Goal: Task Accomplishment & Management: Manage account settings

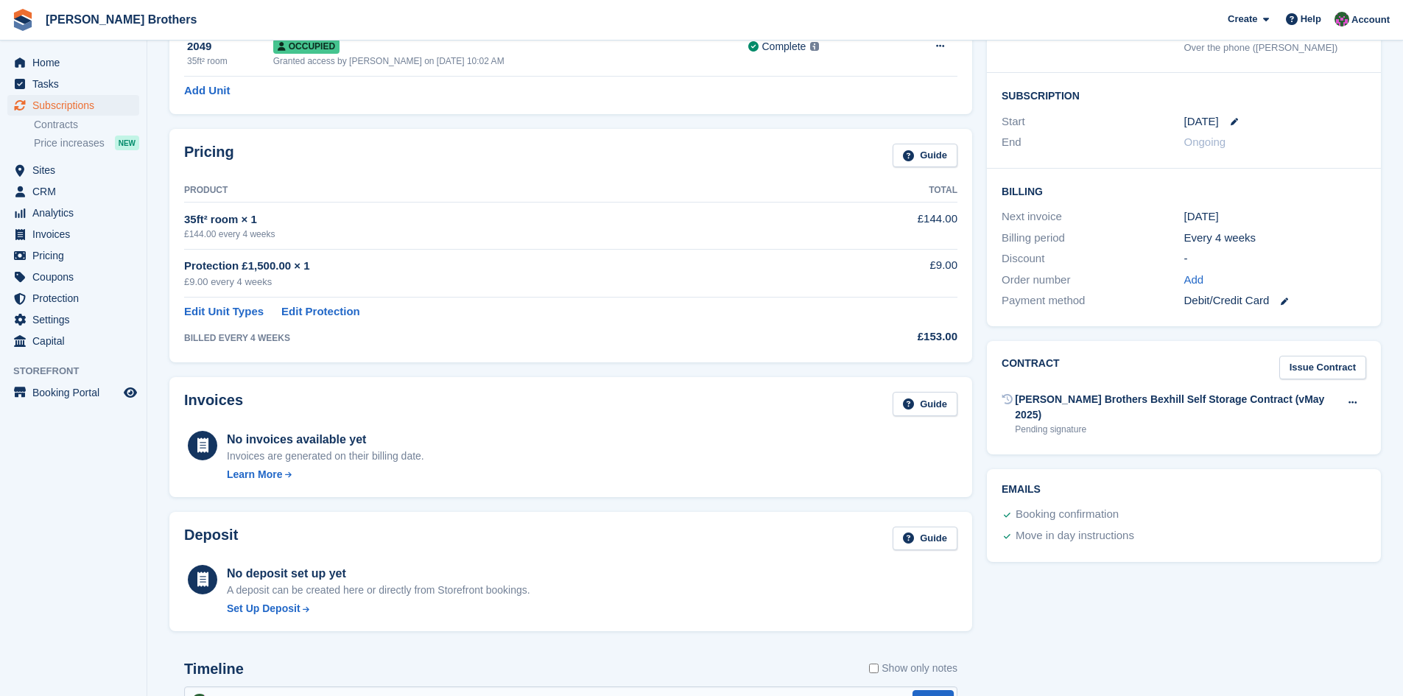
scroll to position [74, 0]
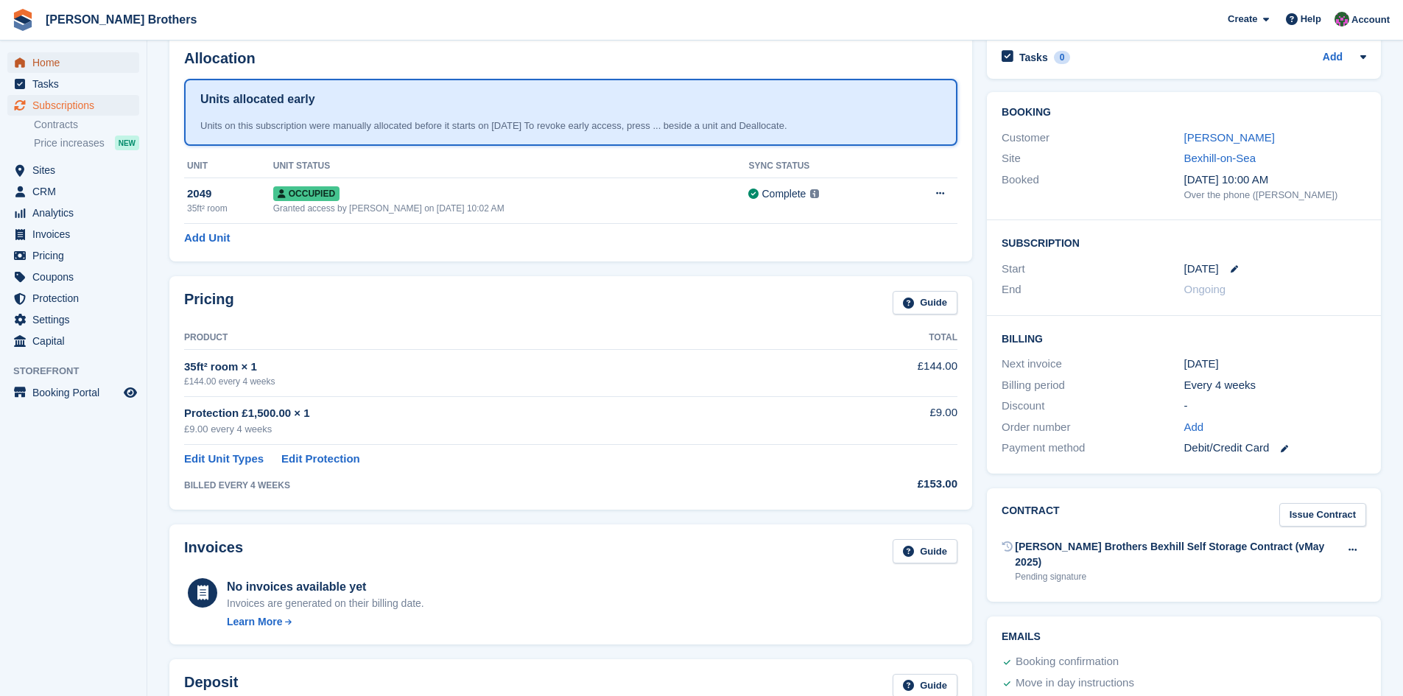
click at [43, 66] on span "Home" at bounding box center [76, 62] width 88 height 21
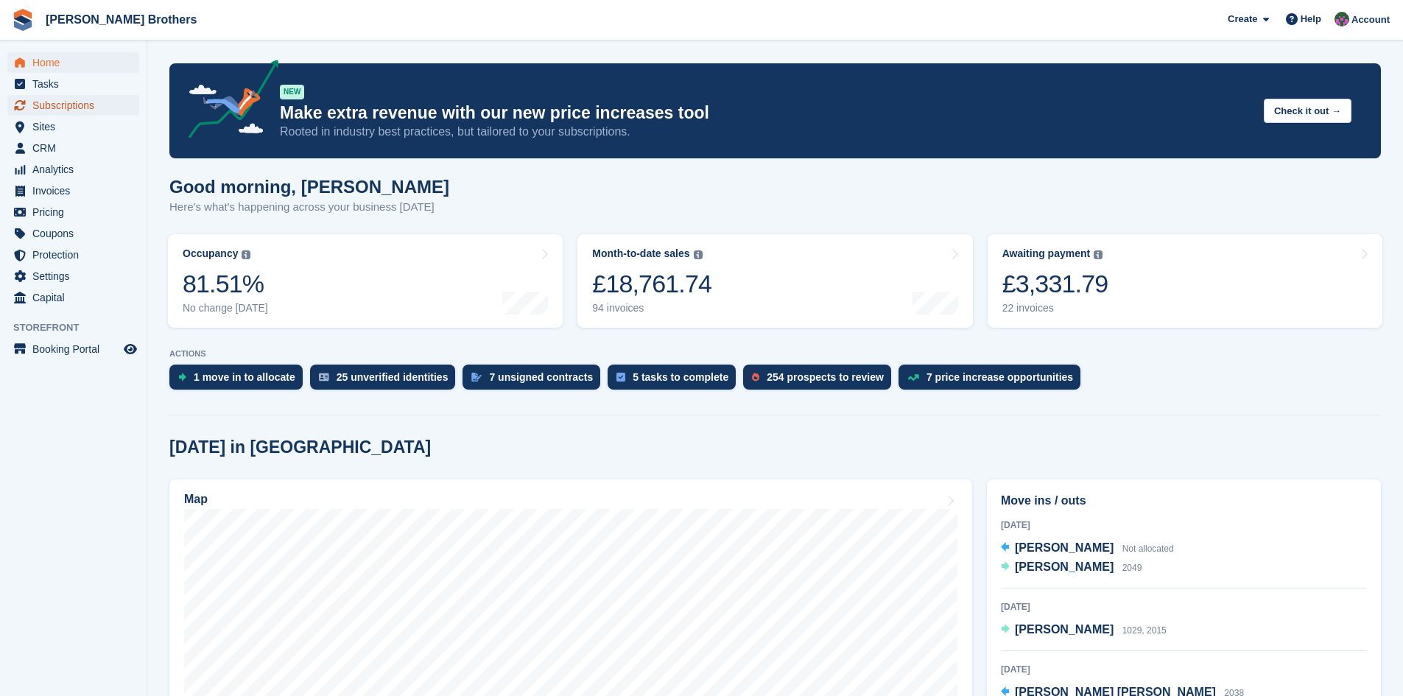
click at [52, 105] on span "Subscriptions" at bounding box center [76, 105] width 88 height 21
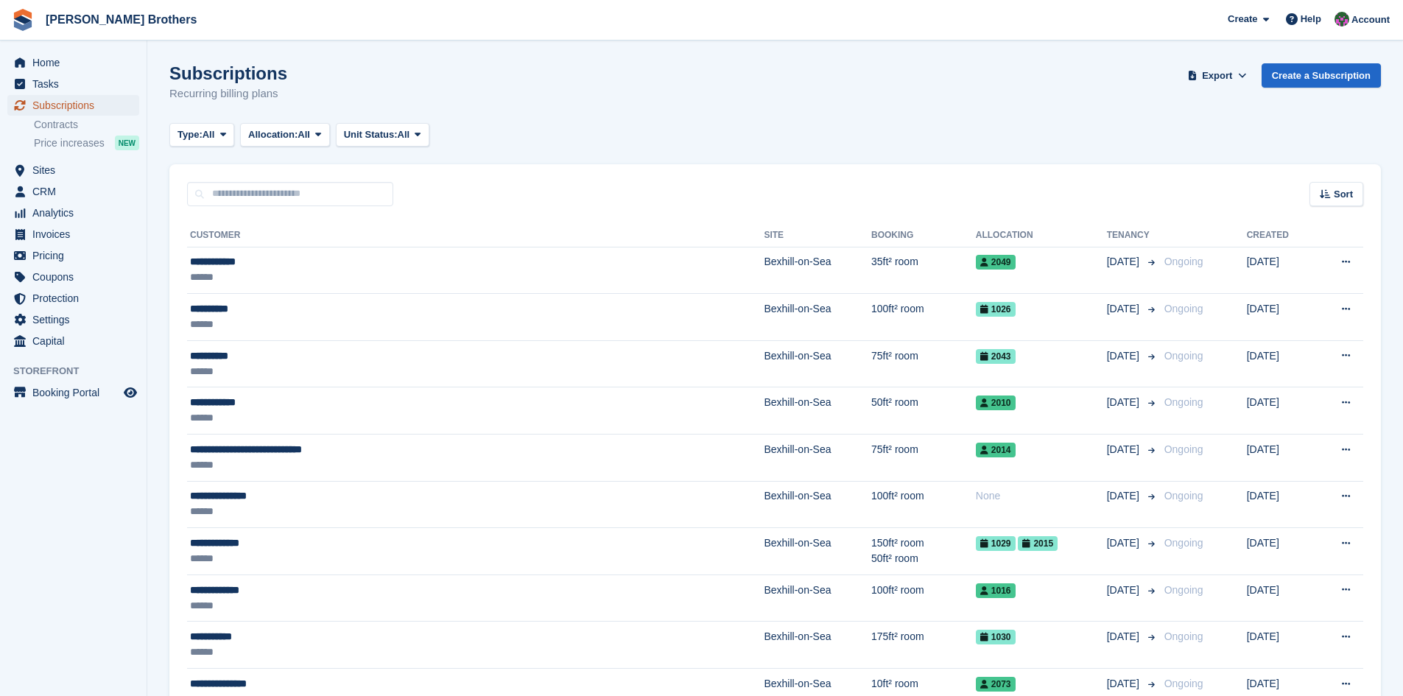
click at [49, 103] on span "Subscriptions" at bounding box center [76, 105] width 88 height 21
click at [225, 196] on input "text" at bounding box center [290, 194] width 206 height 24
type input "****"
